Goal: Submit feedback/report problem

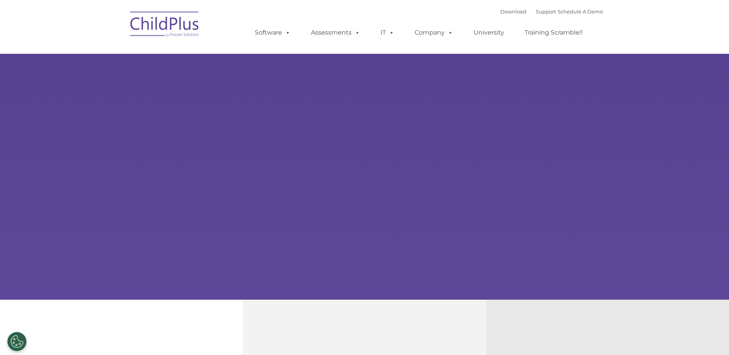
select select "MEDIUM"
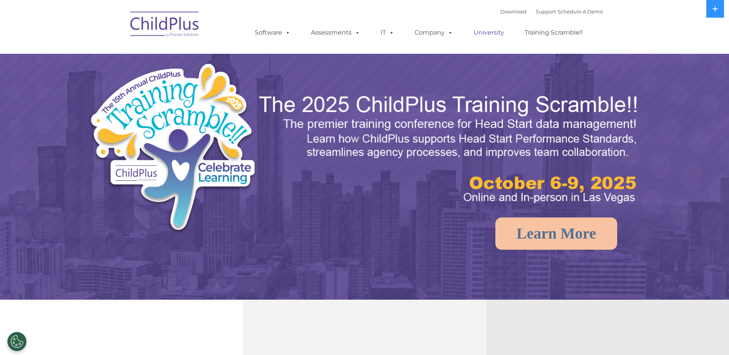
select select "MEDIUM"
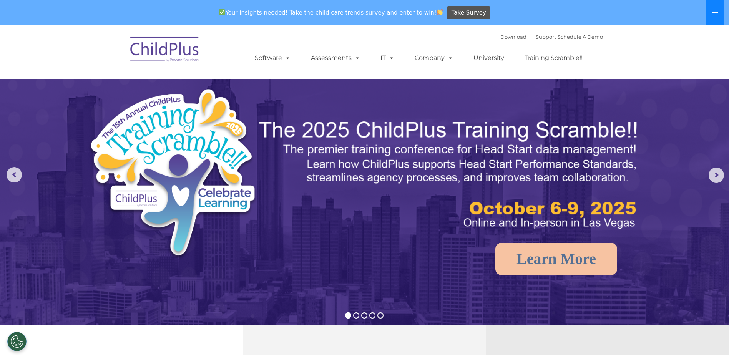
click at [712, 8] on button at bounding box center [715, 12] width 18 height 25
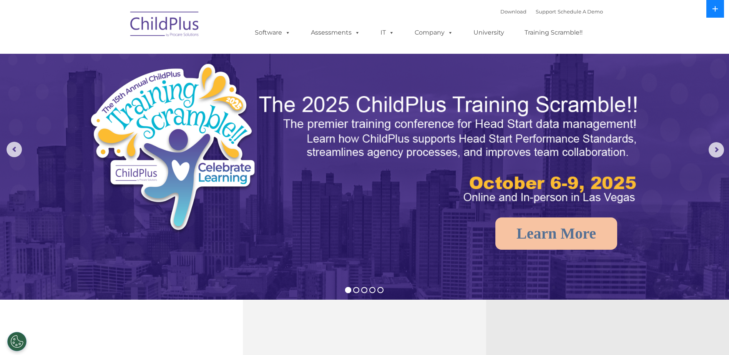
click at [712, 8] on button at bounding box center [715, 9] width 18 height 18
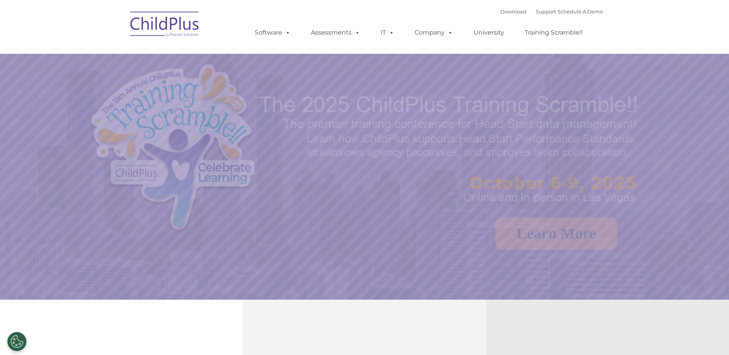
select select "MEDIUM"
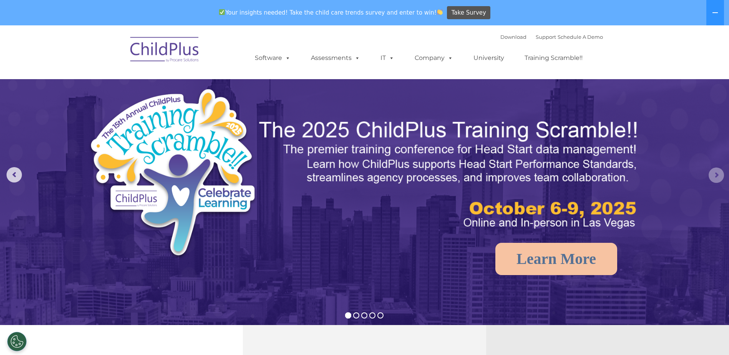
click at [713, 170] on rs-arrow at bounding box center [716, 175] width 15 height 15
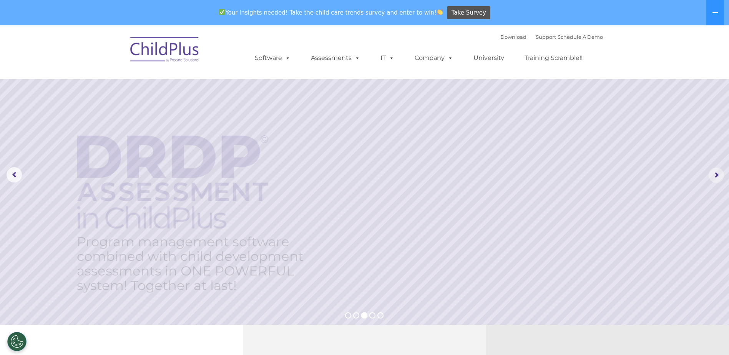
click at [713, 170] on rs-arrow at bounding box center [716, 175] width 15 height 15
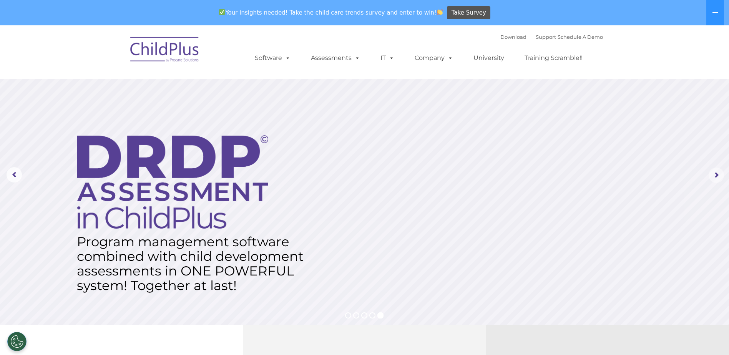
click at [713, 170] on rs-arrow at bounding box center [716, 175] width 15 height 15
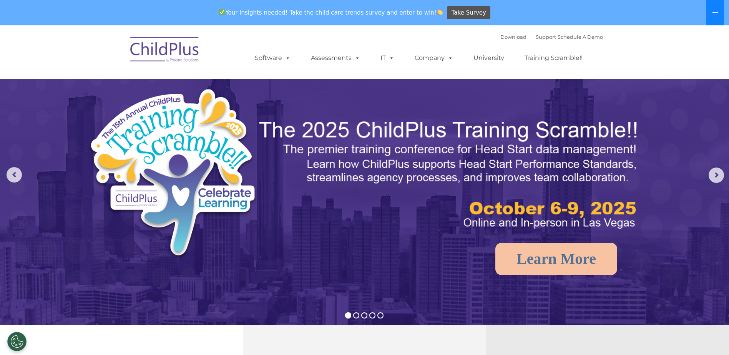
click at [713, 11] on icon at bounding box center [715, 13] width 6 height 6
click at [713, 11] on button at bounding box center [715, 12] width 18 height 25
click at [713, 11] on icon at bounding box center [715, 13] width 6 height 6
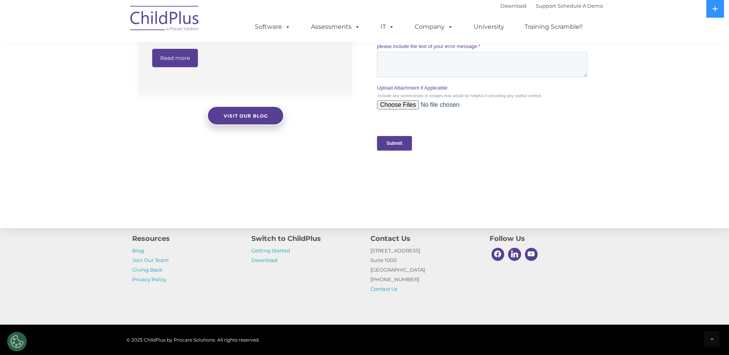
scroll to position [704, 0]
